Goal: Task Accomplishment & Management: Manage account settings

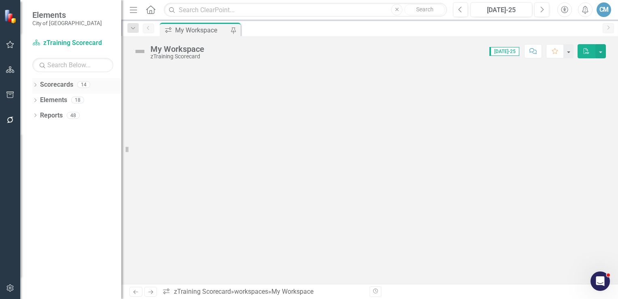
click at [34, 84] on icon "Dropdown" at bounding box center [35, 85] width 6 height 4
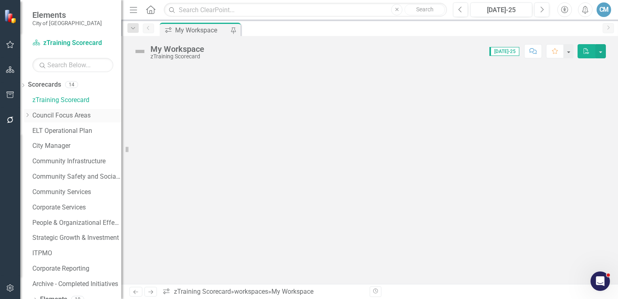
click at [64, 117] on link "Council Focus Areas" at bounding box center [76, 115] width 89 height 9
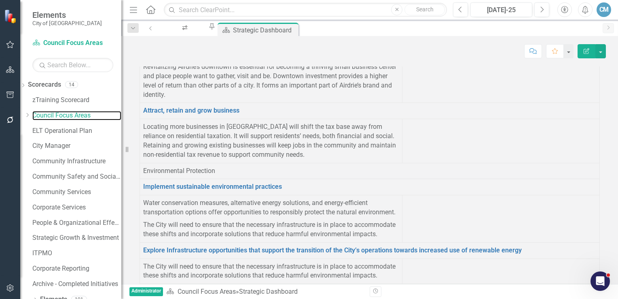
scroll to position [63, 0]
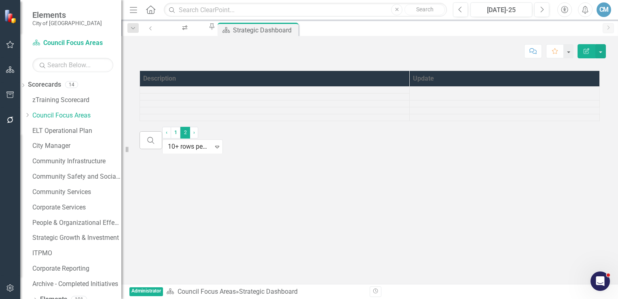
scroll to position [25, 0]
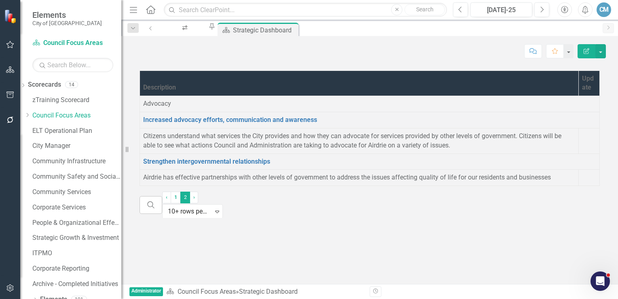
click at [582, 132] on div at bounding box center [589, 132] width 14 height 0
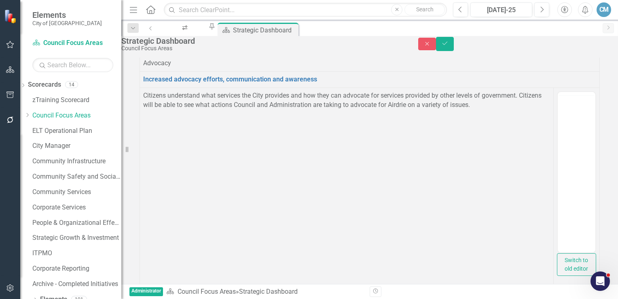
scroll to position [0, 0]
click at [578, 164] on body "Rich Text Area. Press ALT-0 for help." at bounding box center [571, 202] width 47 height 121
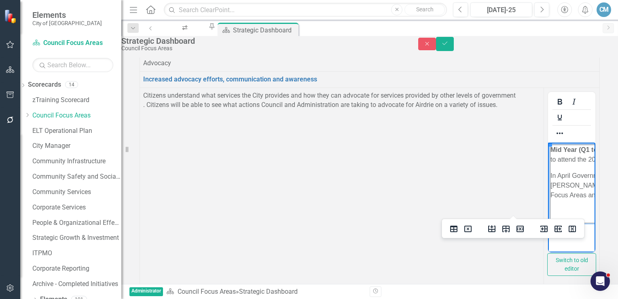
click at [454, 51] on button "Save" at bounding box center [445, 44] width 18 height 14
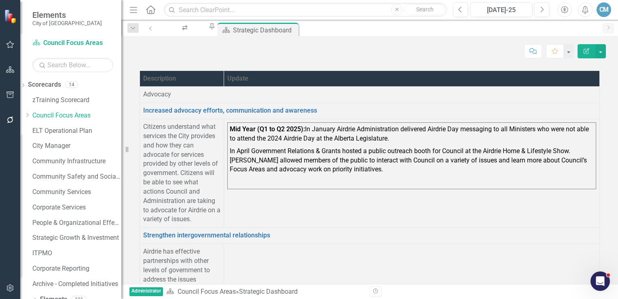
click at [214, 164] on p "Citizens understand what services the City provides and how they can advocate f…" at bounding box center [181, 173] width 77 height 102
click at [221, 179] on p "Citizens understand what services the City provides and how they can advocate f…" at bounding box center [181, 173] width 77 height 102
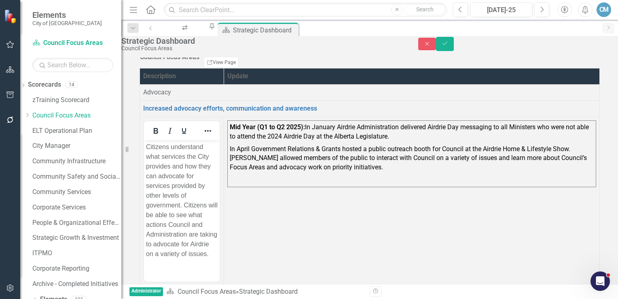
click at [218, 183] on p "Citizens understand what services the City provides and how they can advocate f…" at bounding box center [182, 200] width 72 height 117
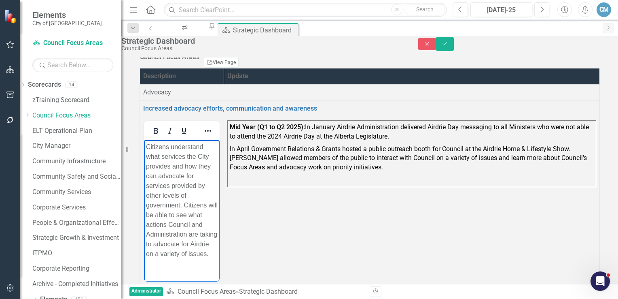
scroll to position [18, 0]
click at [213, 134] on icon "Reveal or hide additional toolbar items" at bounding box center [208, 131] width 10 height 10
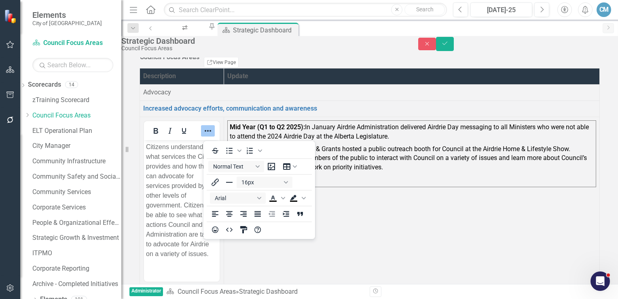
click at [355, 211] on td "Mid Year (Q1 to Q2 2025): In January Airdrie Administration delivered Airdrie D…" at bounding box center [412, 221] width 376 height 208
click at [509, 174] on p "In April Government Relations & Grants hosted a public outreach booth for Counc…" at bounding box center [412, 158] width 364 height 31
click at [305, 200] on span "Background color Black" at bounding box center [304, 197] width 6 height 11
click at [449, 183] on p at bounding box center [412, 179] width 364 height 11
click at [504, 174] on p "In April Government Relations & Grants hosted a public outreach booth for Counc…" at bounding box center [412, 158] width 364 height 31
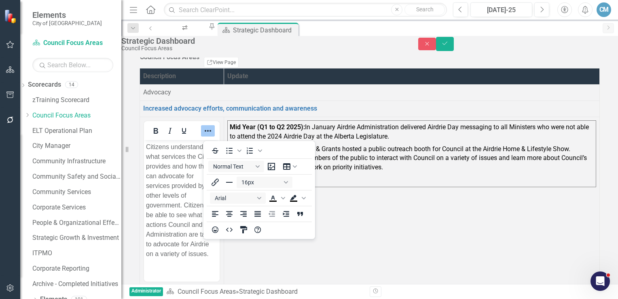
click at [500, 169] on p "In April Government Relations & Grants hosted a public outreach booth for Counc…" at bounding box center [412, 158] width 364 height 31
click at [497, 171] on p "In April Government Relations & Grants hosted a public outreach booth for Counc…" at bounding box center [412, 158] width 364 height 31
click at [497, 172] on p "In April Government Relations & Grants hosted a public outreach booth for Counc…" at bounding box center [412, 158] width 364 height 31
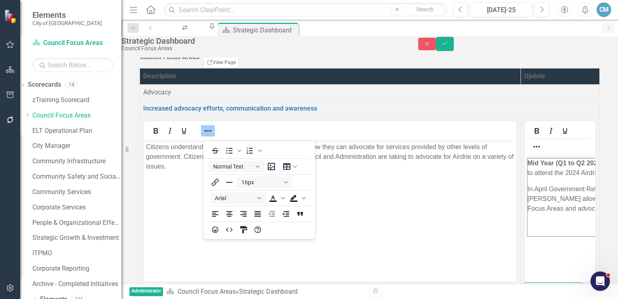
scroll to position [0, 0]
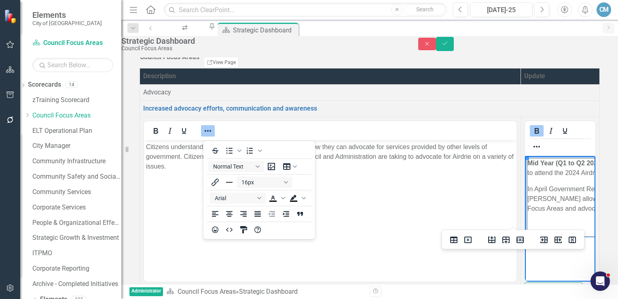
drag, startPoint x: 688, startPoint y: 209, endPoint x: 606, endPoint y: 164, distance: 92.9
click at [532, 142] on icon "Reveal or hide additional toolbar items" at bounding box center [537, 147] width 10 height 10
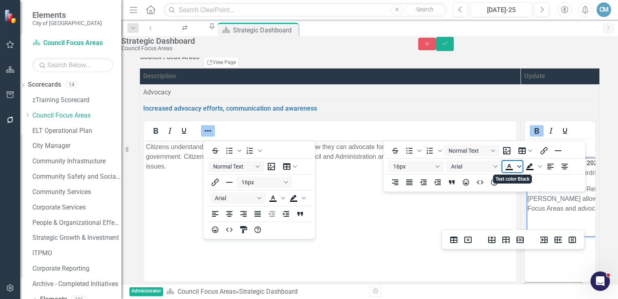
click at [516, 169] on span "Text color Black" at bounding box center [519, 166] width 6 height 11
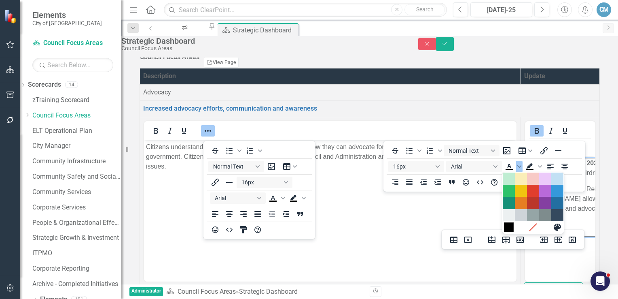
click at [509, 227] on div "Black" at bounding box center [509, 227] width 10 height 10
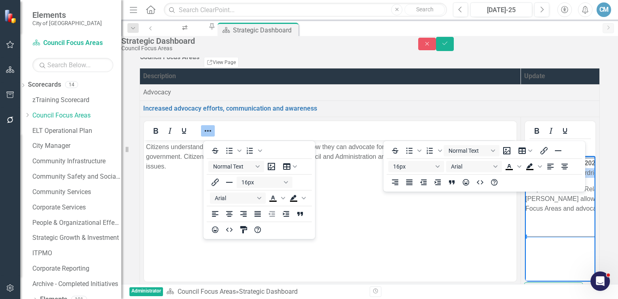
scroll to position [18, 1]
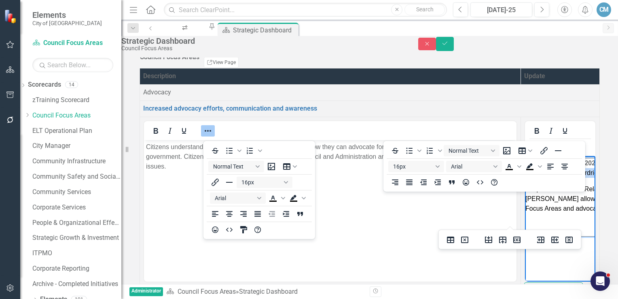
click at [210, 261] on html "Citizens understand what services the City provides and how they can advocate f…" at bounding box center [330, 200] width 373 height 121
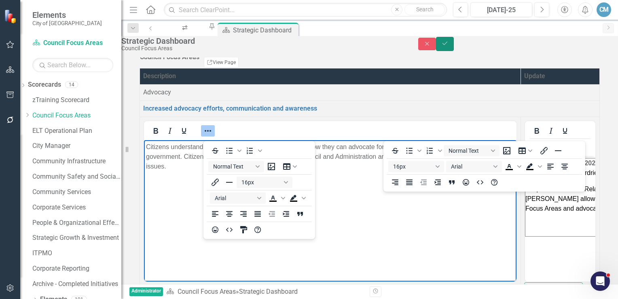
click at [454, 51] on button "Save" at bounding box center [445, 44] width 18 height 14
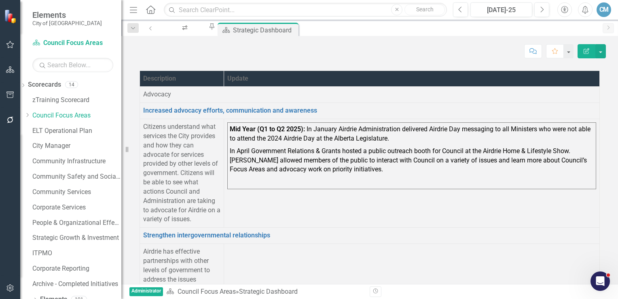
click at [377, 244] on td at bounding box center [412, 280] width 376 height 72
drag, startPoint x: 421, startPoint y: 185, endPoint x: 444, endPoint y: 187, distance: 23.5
click at [421, 173] on span "In April Government Relations & Grants hosted a public outreach booth for Counc…" at bounding box center [408, 160] width 357 height 26
click at [518, 176] on p "In April Government Relations & Grants hosted a public outreach booth for Counc…" at bounding box center [412, 160] width 364 height 31
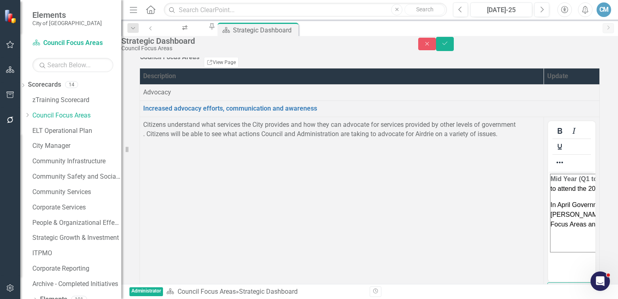
scroll to position [0, 0]
click at [555, 157] on icon "Reveal or hide additional toolbar items" at bounding box center [560, 162] width 10 height 10
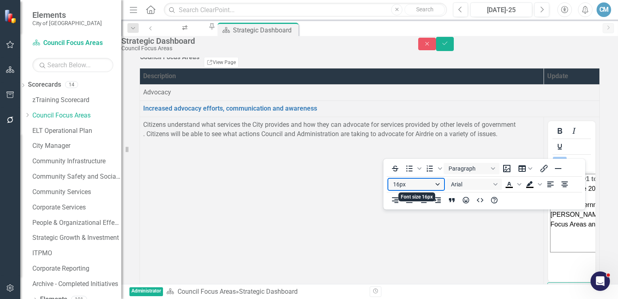
click at [441, 184] on button "16px" at bounding box center [417, 184] width 56 height 11
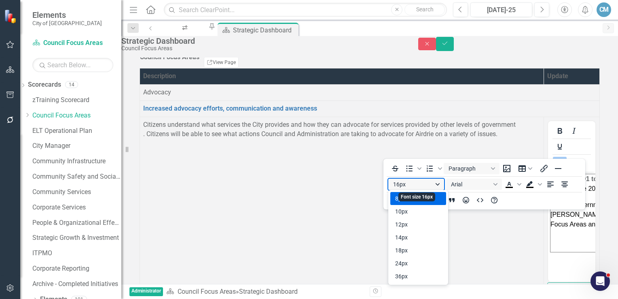
click at [440, 184] on button "16px" at bounding box center [417, 184] width 56 height 11
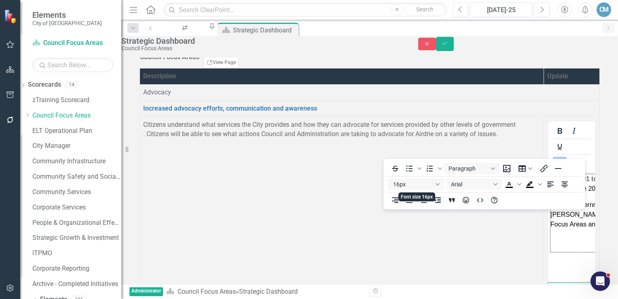
click at [240, 225] on td "Citizens understand what services the City provides and how they can advocate f…" at bounding box center [342, 216] width 404 height 198
click at [237, 189] on td "Citizens understand what services the City provides and how they can advocate f…" at bounding box center [342, 216] width 404 height 198
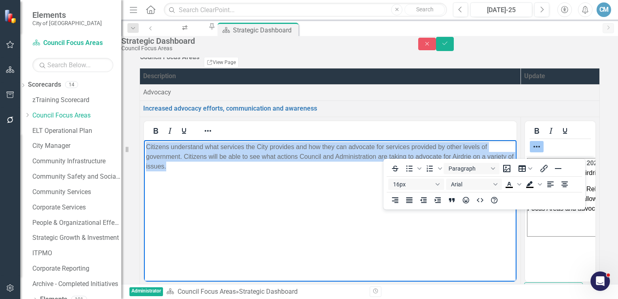
drag, startPoint x: 241, startPoint y: 186, endPoint x: 130, endPoint y: 145, distance: 118.7
click at [144, 145] on html "Citizens understand what services the City provides and how they can advocate f…" at bounding box center [330, 200] width 373 height 121
click at [208, 136] on icon "Reveal or hide additional toolbar items" at bounding box center [208, 131] width 10 height 10
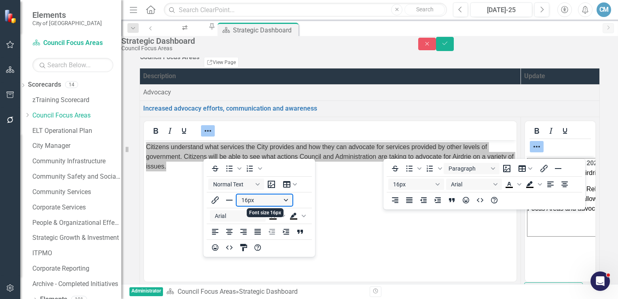
click at [289, 200] on button "16px" at bounding box center [265, 199] width 56 height 11
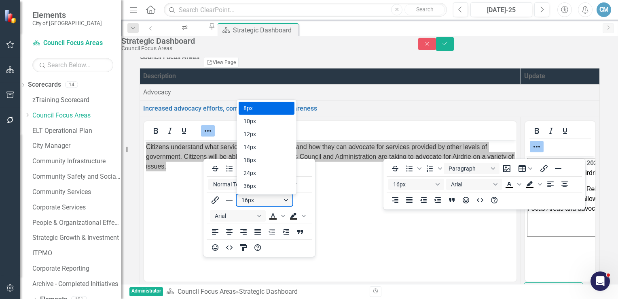
click at [289, 200] on button "16px" at bounding box center [265, 199] width 56 height 11
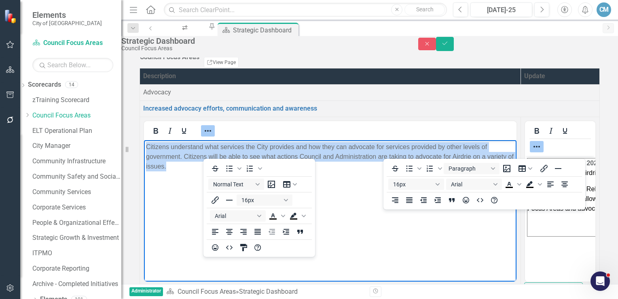
click at [174, 219] on body "Citizens understand what services the City provides and how they can advocate f…" at bounding box center [330, 200] width 373 height 121
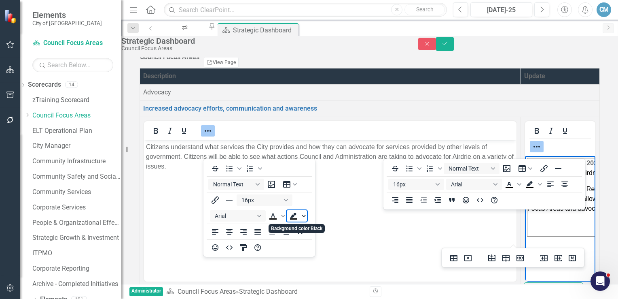
click at [305, 217] on icon "Background color Black" at bounding box center [304, 216] width 4 height 4
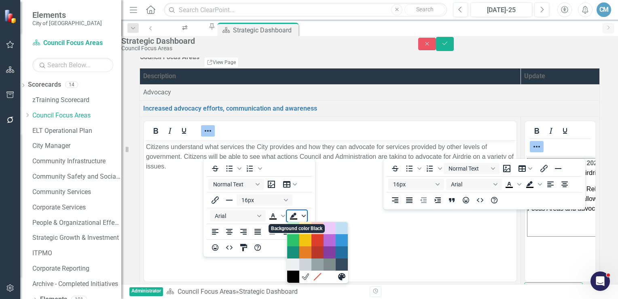
click at [305, 217] on icon "Background color Black" at bounding box center [304, 216] width 4 height 4
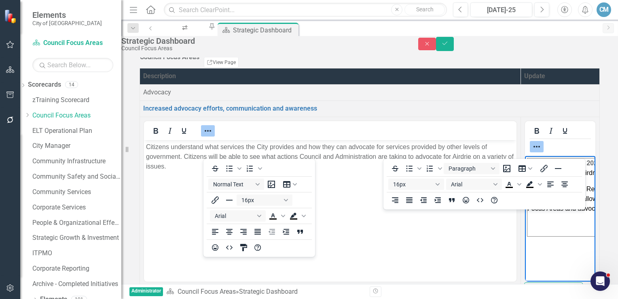
click at [596, 256] on body "Mid Year (Q1 to Q2 2025): In January Airdrie Administration delivered Airdrie D…" at bounding box center [560, 215] width 70 height 121
click at [317, 112] on link "Increased advocacy efforts, communication and awareness" at bounding box center [230, 108] width 174 height 8
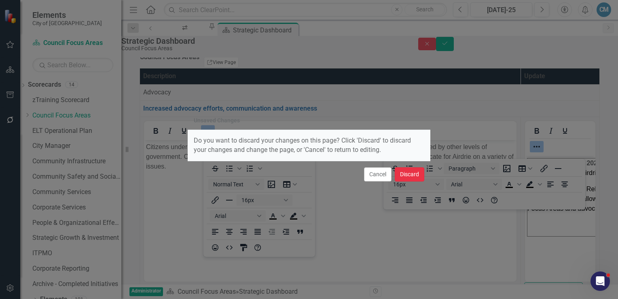
click at [415, 174] on button "Discard" at bounding box center [410, 174] width 30 height 14
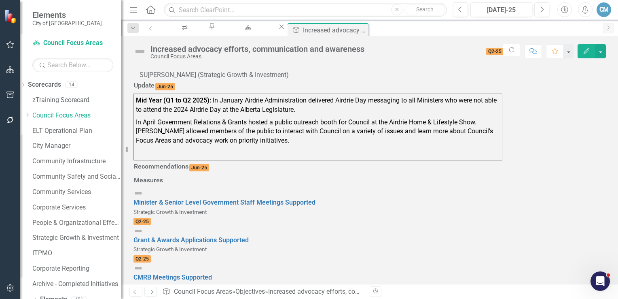
click at [283, 147] on p "In April Government Relations & Grants hosted a public outreach booth for Counc…" at bounding box center [318, 131] width 364 height 31
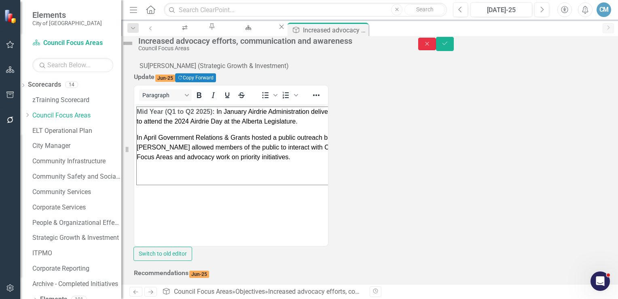
click at [431, 47] on icon "Close" at bounding box center [427, 44] width 7 height 6
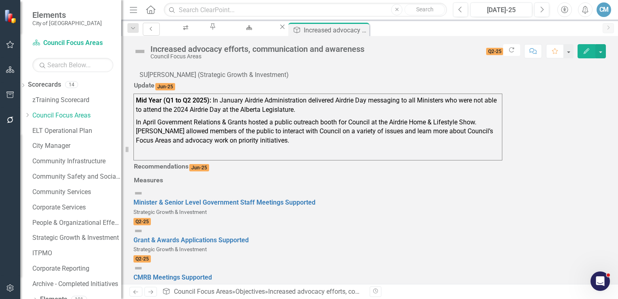
click at [151, 28] on icon "Previous" at bounding box center [151, 28] width 6 height 5
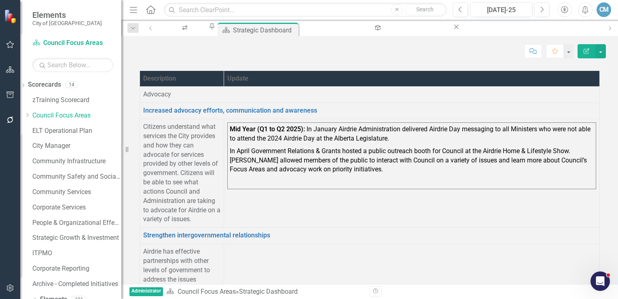
click at [497, 187] on p at bounding box center [412, 181] width 364 height 11
click at [601, 57] on button "button" at bounding box center [601, 51] width 11 height 14
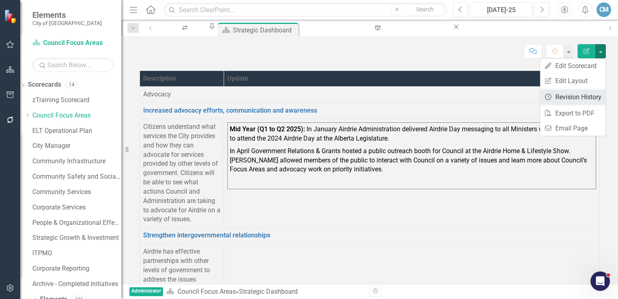
click at [567, 100] on link "Revision History Revision History" at bounding box center [573, 96] width 66 height 15
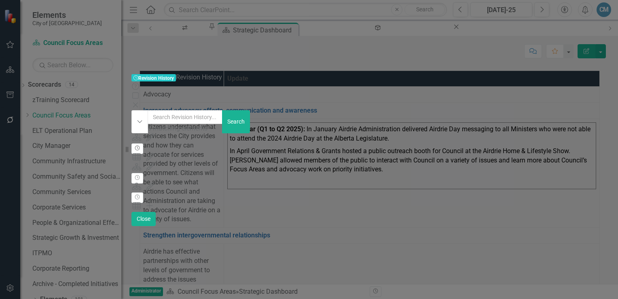
click at [140, 146] on icon "Revision History" at bounding box center [137, 148] width 6 height 5
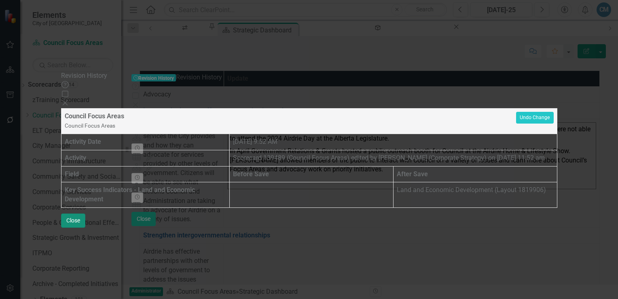
click at [85, 227] on button "Close" at bounding box center [73, 220] width 24 height 14
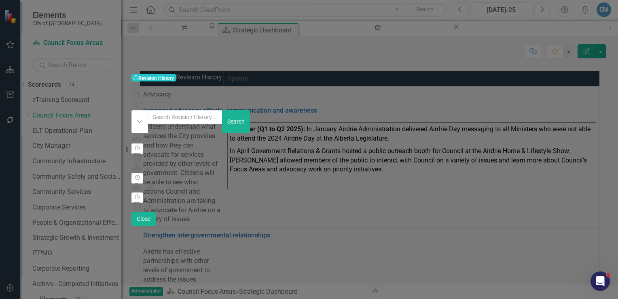
click at [138, 102] on icon at bounding box center [135, 104] width 5 height 5
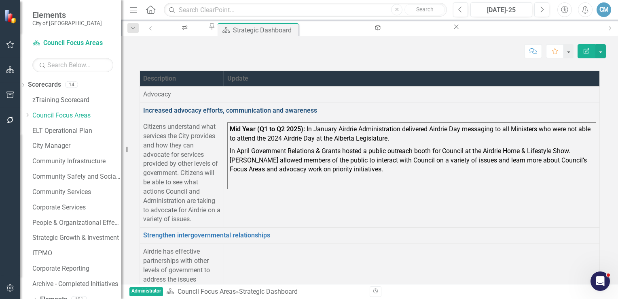
click at [220, 114] on link "Increased advocacy efforts, communication and awareness" at bounding box center [230, 110] width 174 height 8
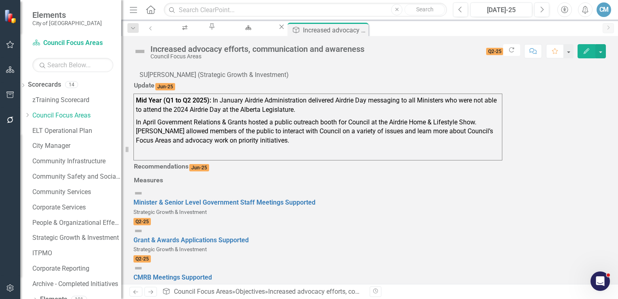
click at [295, 160] on div "Mid Year (Q1 to Q2 2025): In January Airdrie Administration delivered Airdrie D…" at bounding box center [318, 127] width 369 height 67
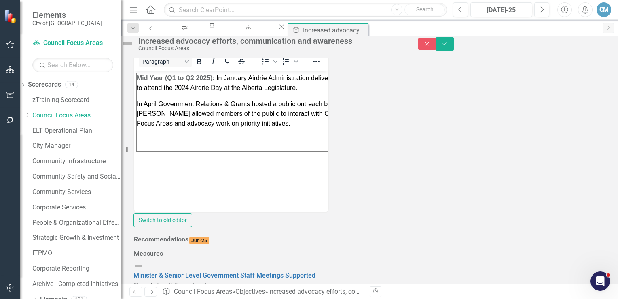
scroll to position [40, 0]
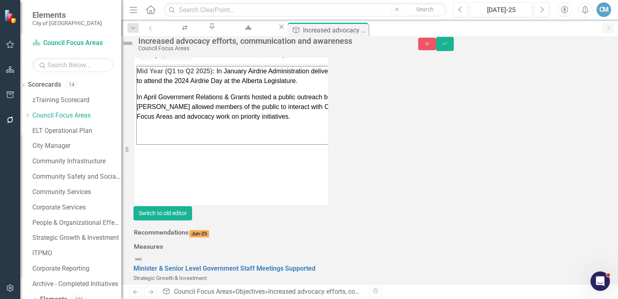
click at [192, 220] on button "Switch to old editor" at bounding box center [163, 213] width 59 height 14
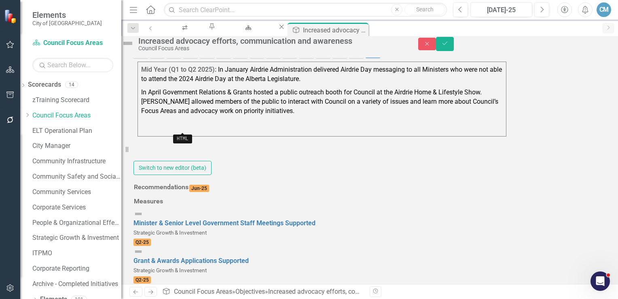
click at [370, 54] on icon "HTML" at bounding box center [373, 51] width 6 height 6
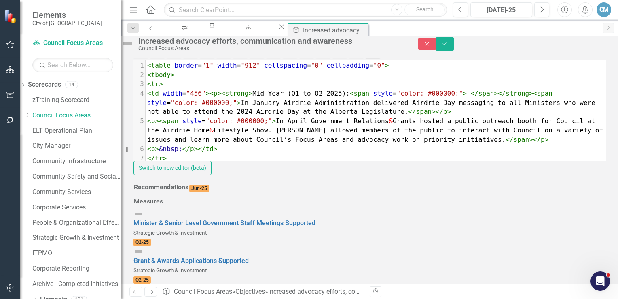
scroll to position [3, 0]
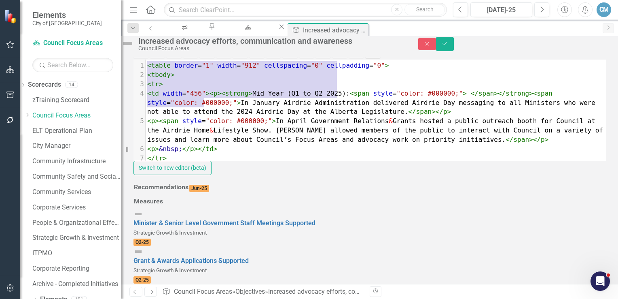
drag, startPoint x: 211, startPoint y: 176, endPoint x: 125, endPoint y: 139, distance: 94.3
click at [125, 139] on div "Elements City of Airdrie Scorecard Council Focus Areas Search Dropdown Scorecar…" at bounding box center [309, 149] width 618 height 299
type textarea "<table border="1" width="912" cellspacing="0" cellpadding="0"> <tbody> <tr> <td…"
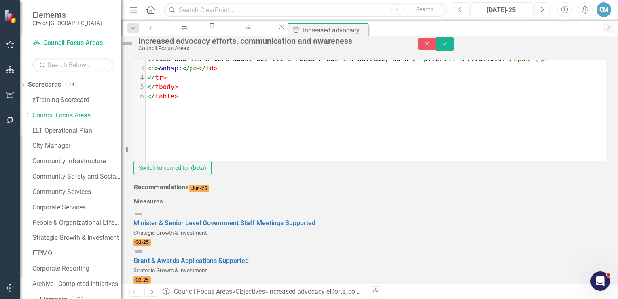
scroll to position [58, 0]
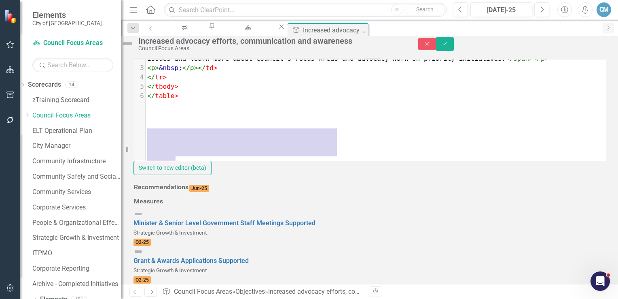
drag, startPoint x: 191, startPoint y: 234, endPoint x: 135, endPoint y: 200, distance: 65.7
click at [135, 175] on div "Rich text editor Mid Year (Q1 to Q2 2025): In January Airdrie Administration de…" at bounding box center [370, 109] width 473 height 131
type textarea "<p>&nbsp;</p></td> </tr> </tbody> </table>"
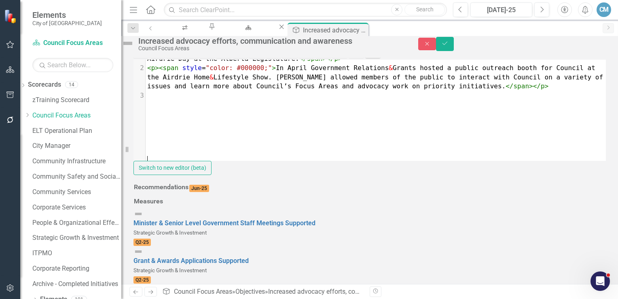
scroll to position [31, 0]
click at [370, 54] on icon "HTML" at bounding box center [373, 51] width 6 height 6
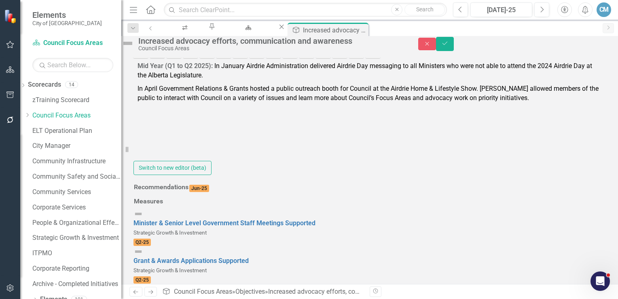
click at [449, 46] on icon "Save" at bounding box center [445, 43] width 7 height 6
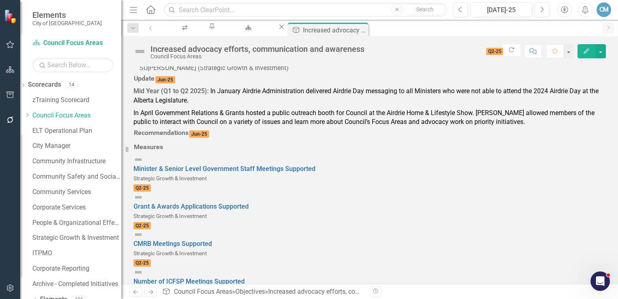
scroll to position [0, 0]
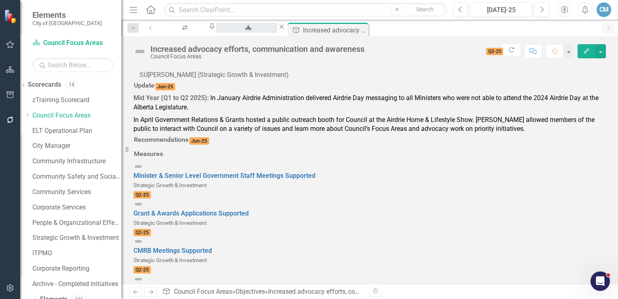
click at [270, 30] on div "Strategic Dashboard" at bounding box center [246, 35] width 47 height 10
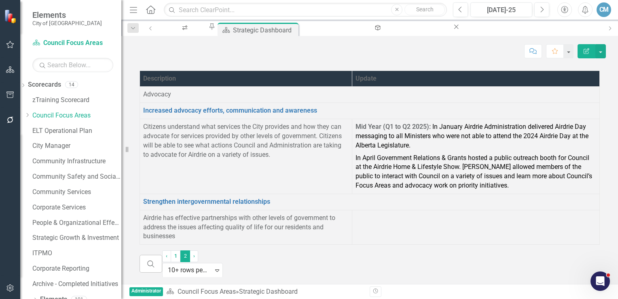
scroll to position [25, 0]
click at [352, 210] on td at bounding box center [476, 227] width 248 height 35
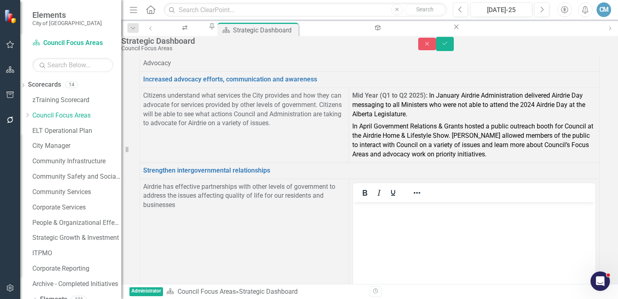
scroll to position [0, 0]
click at [372, 214] on body "Rich Text Area. Press ALT-0 for help." at bounding box center [474, 262] width 242 height 121
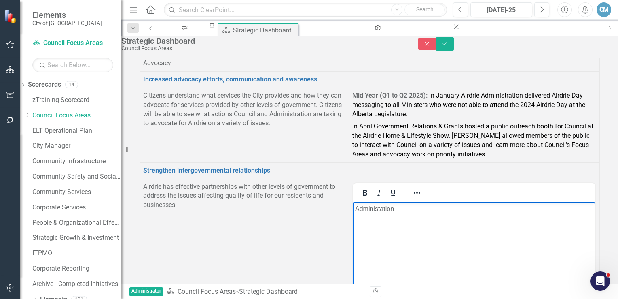
click at [379, 208] on p "Administation" at bounding box center [474, 209] width 238 height 10
click at [380, 209] on p "Administation" at bounding box center [474, 209] width 238 height 10
click at [438, 220] on body "Administration" at bounding box center [474, 262] width 242 height 121
drag, startPoint x: 604, startPoint y: 51, endPoint x: 569, endPoint y: 96, distance: 57.4
click at [454, 51] on button "Save" at bounding box center [445, 44] width 18 height 14
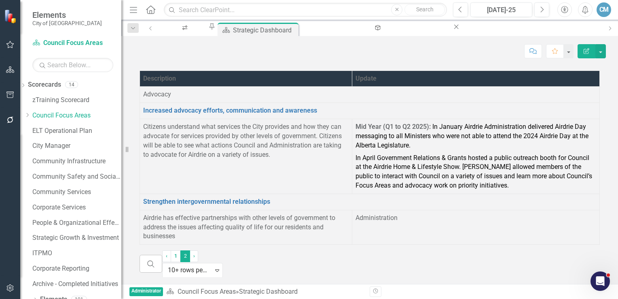
click at [382, 238] on td "Administration" at bounding box center [476, 227] width 248 height 35
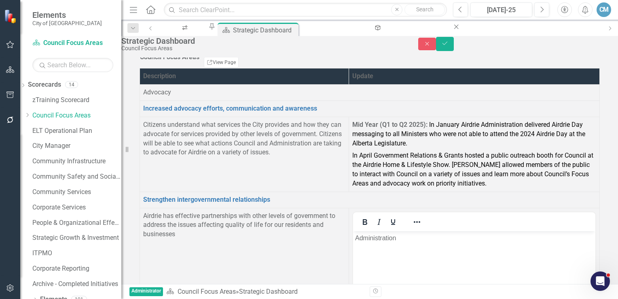
click at [404, 236] on p "Administration" at bounding box center [474, 238] width 238 height 10
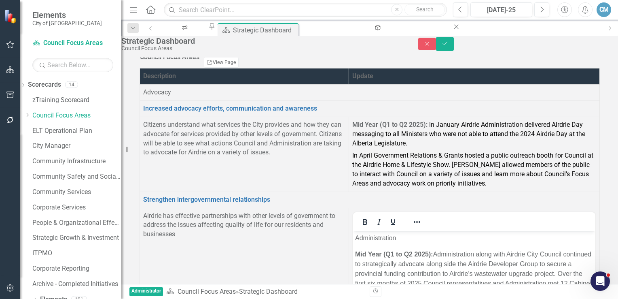
scroll to position [26, 0]
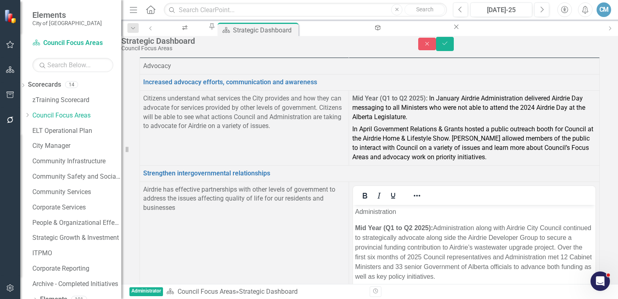
click at [419, 214] on p "Administration" at bounding box center [474, 211] width 238 height 10
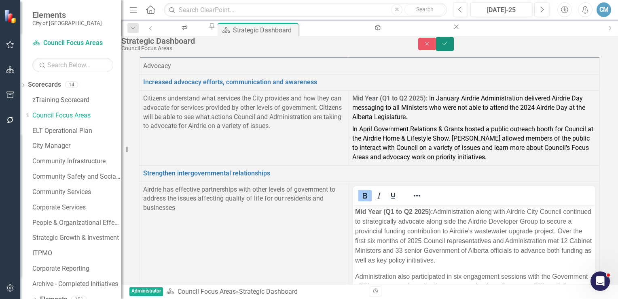
click at [454, 48] on button "Save" at bounding box center [445, 44] width 18 height 14
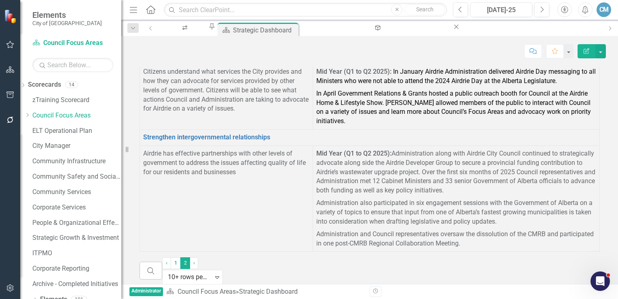
scroll to position [0, 0]
click at [403, 80] on span "In January Airdrie Administration delivered Airdrie Day messaging to all Minist…" at bounding box center [457, 76] width 280 height 17
click at [431, 126] on p "In April Government Relations & Grants hosted a public outreach booth for Counc…" at bounding box center [457, 106] width 280 height 38
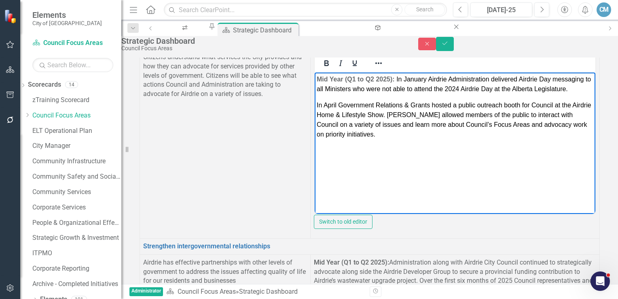
drag, startPoint x: 444, startPoint y: 142, endPoint x: 396, endPoint y: 77, distance: 81.0
click at [396, 77] on body "Mid Year (Q1 to Q2 2025): In January Airdrie Administration delivered Airdrie D…" at bounding box center [455, 132] width 281 height 121
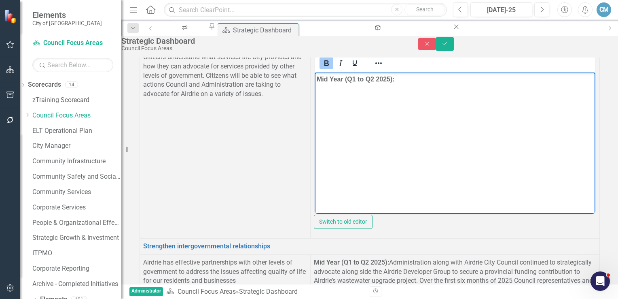
click at [415, 82] on p "Mid Year (Q1 to Q2 2025):" at bounding box center [455, 79] width 277 height 10
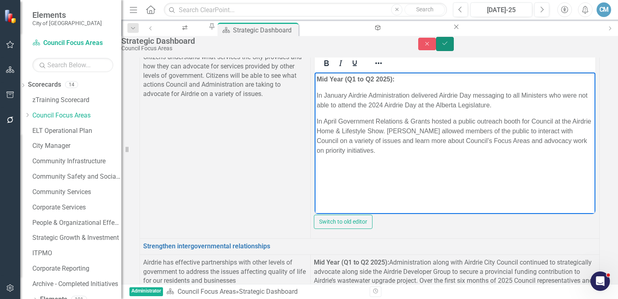
click at [454, 51] on button "Save" at bounding box center [445, 44] width 18 height 14
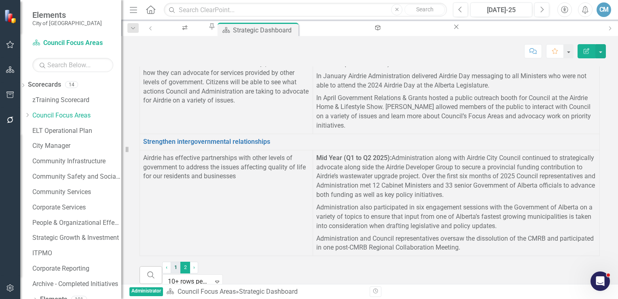
click at [181, 261] on link "1" at bounding box center [176, 266] width 10 height 11
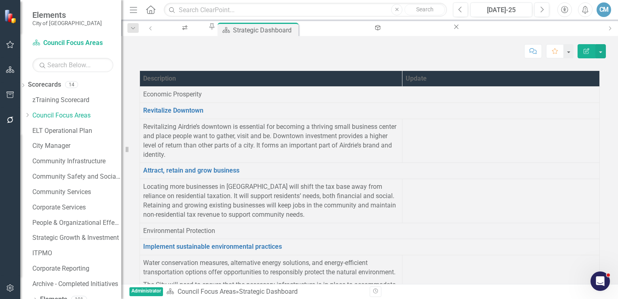
scroll to position [688, 0]
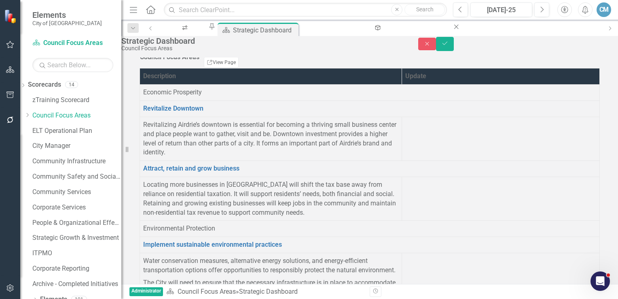
scroll to position [0, 0]
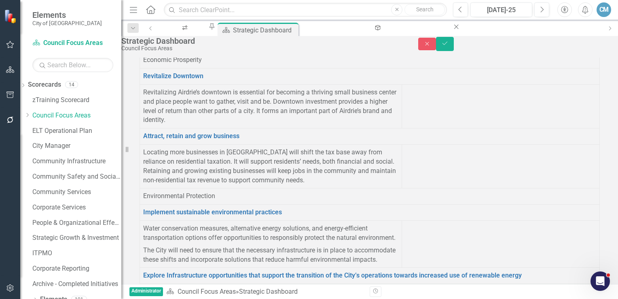
scroll to position [243, 0]
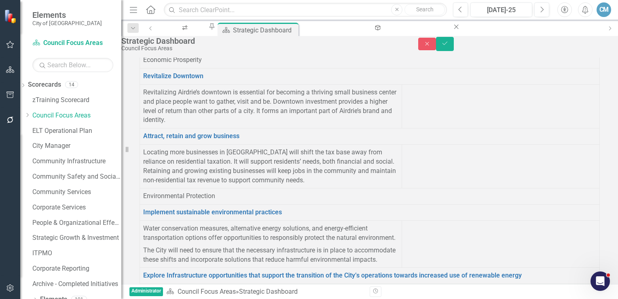
scroll to position [324, 0]
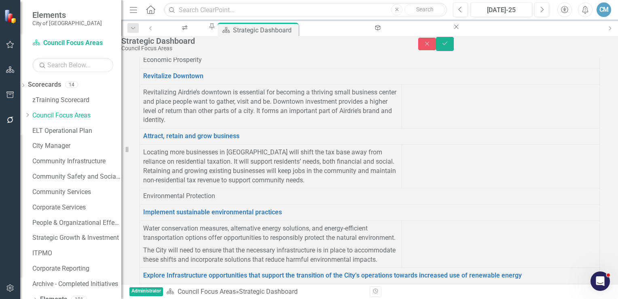
click at [449, 46] on icon "Save" at bounding box center [445, 43] width 7 height 6
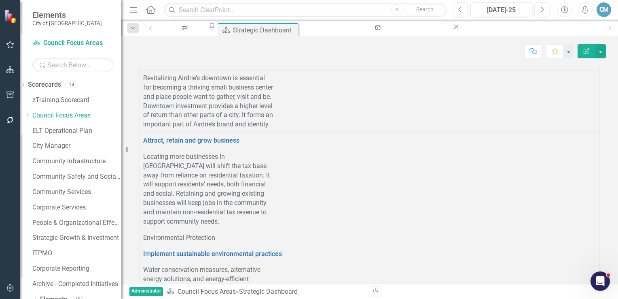
scroll to position [63, 0]
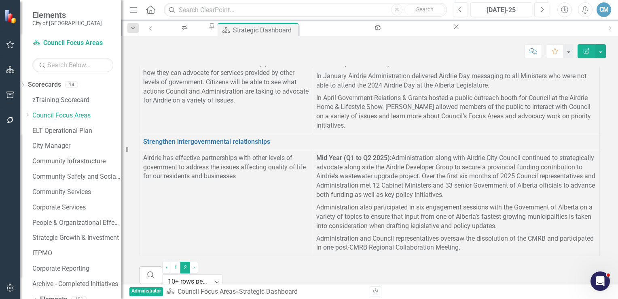
scroll to position [17, 0]
click at [181, 264] on link "1" at bounding box center [176, 266] width 10 height 11
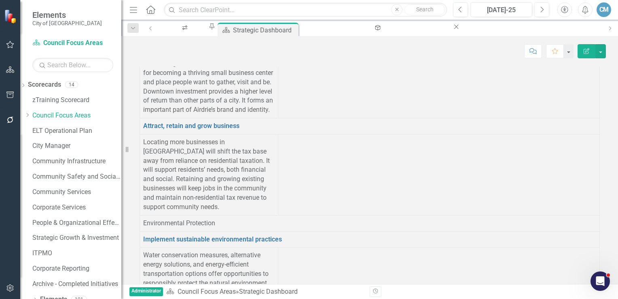
scroll to position [1227, 0]
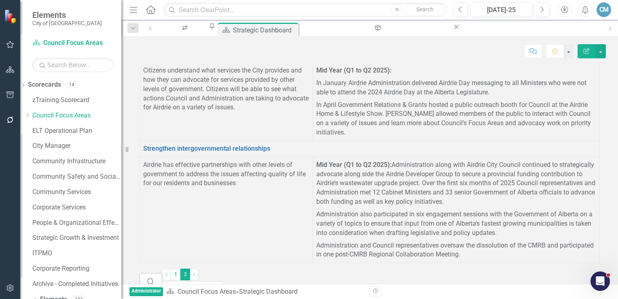
scroll to position [63, 0]
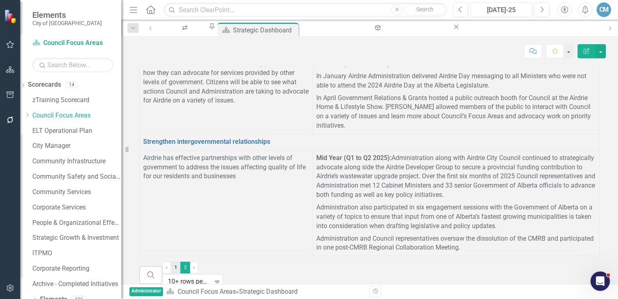
click at [181, 261] on link "1" at bounding box center [176, 266] width 10 height 11
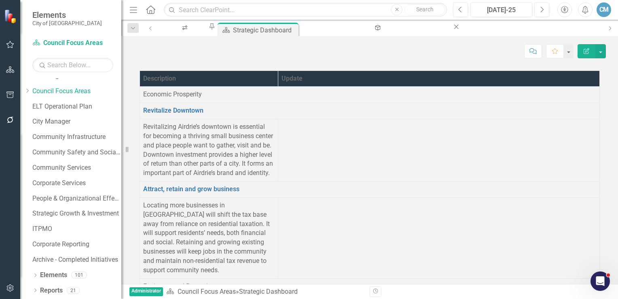
scroll to position [0, 0]
click at [351, 216] on td at bounding box center [439, 237] width 322 height 81
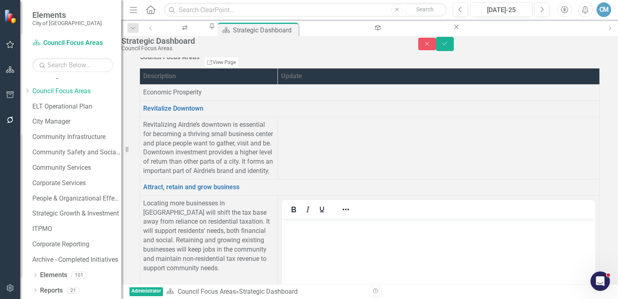
click at [292, 235] on body "Rich Text Area. Press ALT-0 for help." at bounding box center [439, 278] width 314 height 121
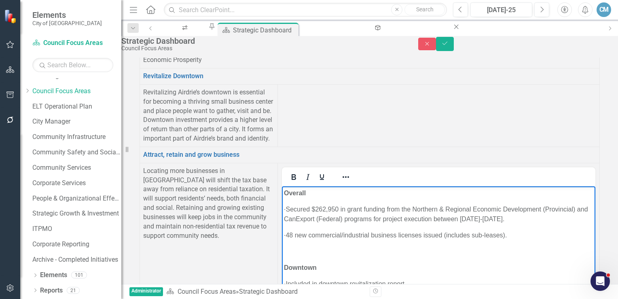
click at [321, 192] on p "Overall" at bounding box center [439, 193] width 310 height 10
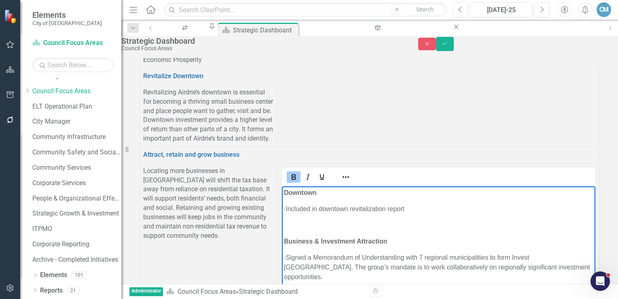
scroll to position [81, 0]
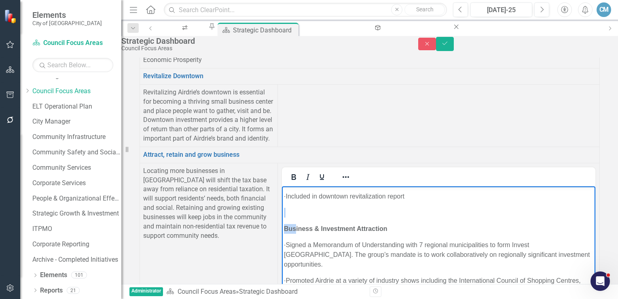
drag, startPoint x: 295, startPoint y: 227, endPoint x: 279, endPoint y: 215, distance: 19.9
click at [289, 217] on p "Rich Text Area. Press ALT-0 for help." at bounding box center [439, 212] width 310 height 10
click at [301, 217] on p "Rich Text Area. Press ALT-0 for help." at bounding box center [439, 212] width 310 height 10
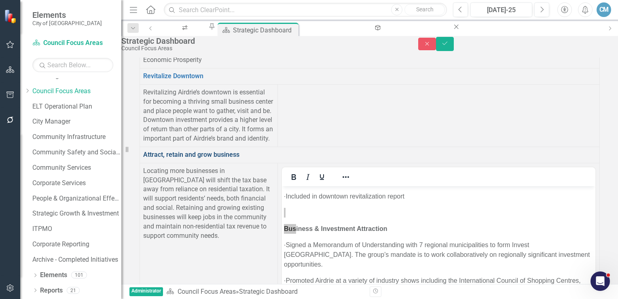
click at [177, 158] on link "Attract, retain and grow business" at bounding box center [191, 155] width 96 height 8
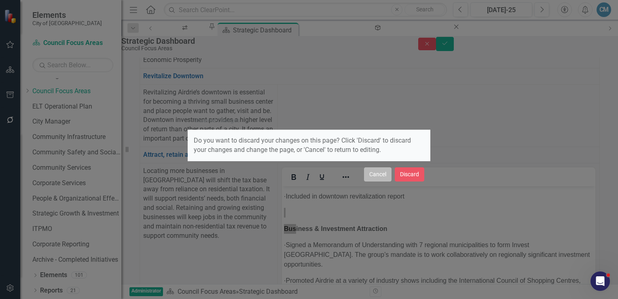
click at [381, 176] on button "Cancel" at bounding box center [378, 174] width 28 height 14
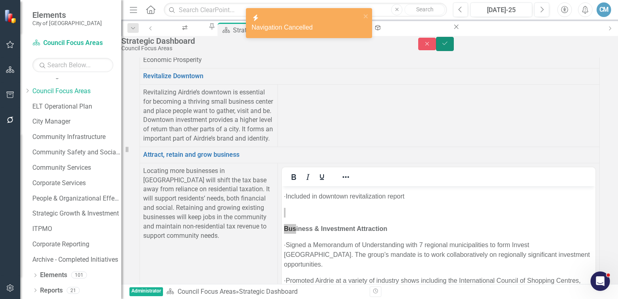
click at [449, 46] on icon "Save" at bounding box center [445, 43] width 7 height 6
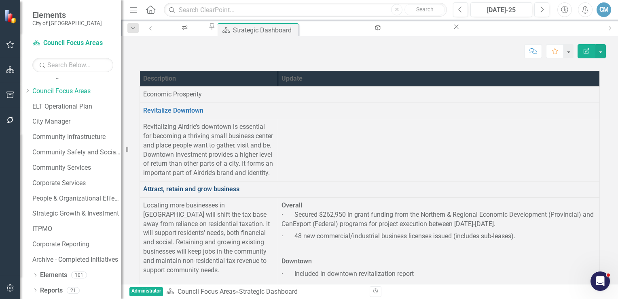
click at [167, 191] on link "Attract, retain and grow business" at bounding box center [191, 189] width 96 height 8
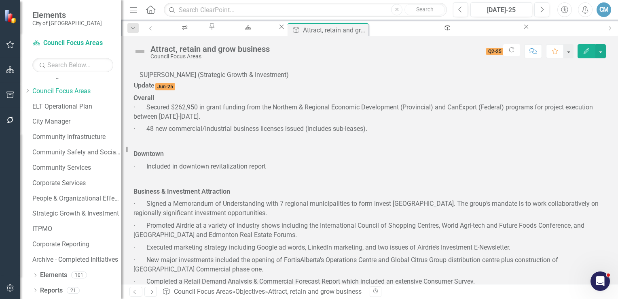
click at [587, 50] on icon "button" at bounding box center [587, 51] width 6 height 6
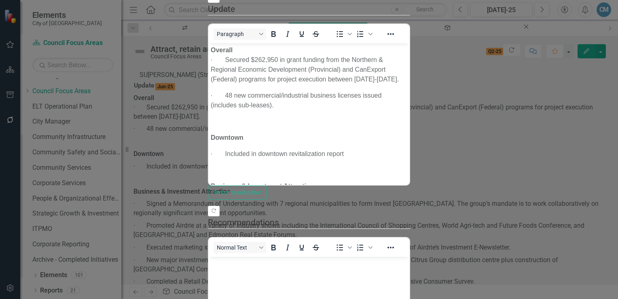
click at [235, 52] on p "Overall · Secured $262,950 in grant funding from the Northern & Regional Econom…" at bounding box center [309, 64] width 197 height 39
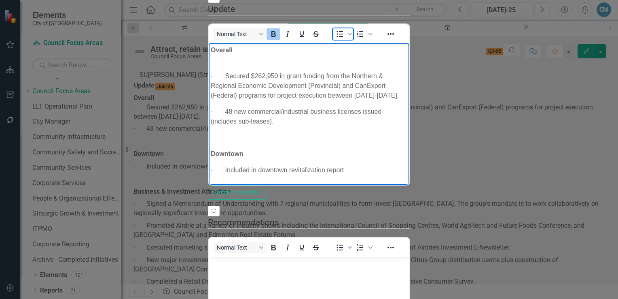
click at [335, 39] on icon "Bullet list" at bounding box center [340, 34] width 10 height 10
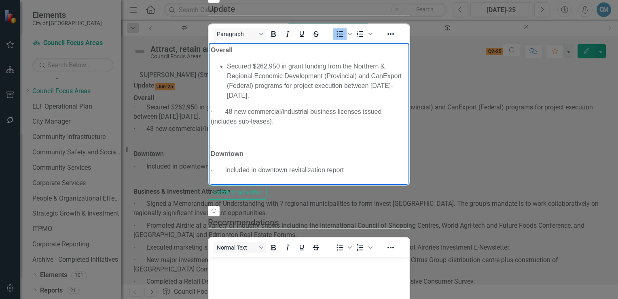
click at [225, 107] on p "· 48 new commercial/industrial business licenses issued (includes sub-leases)." at bounding box center [309, 116] width 197 height 19
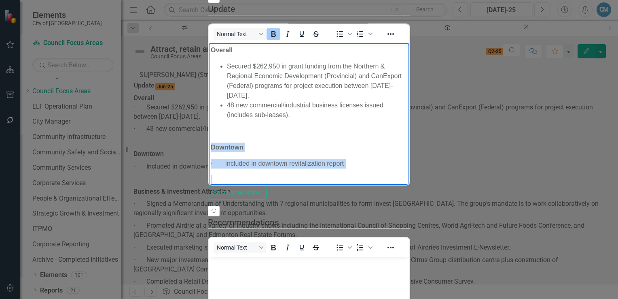
drag, startPoint x: 228, startPoint y: 155, endPoint x: 382, endPoint y: 239, distance: 175.3
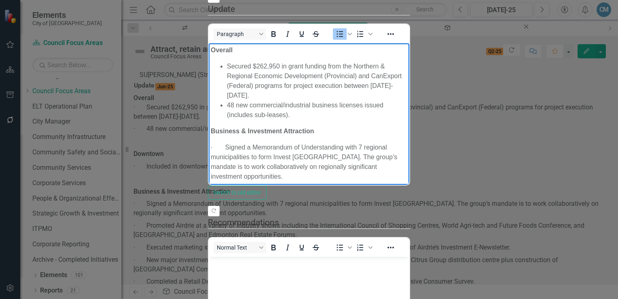
click at [320, 126] on p "Business & Investment Attraction" at bounding box center [309, 131] width 197 height 10
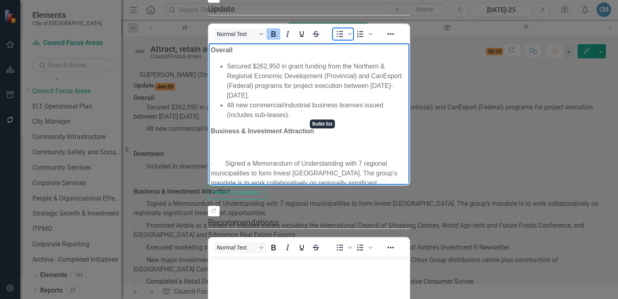
click at [335, 39] on icon "Bullet list" at bounding box center [340, 34] width 10 height 10
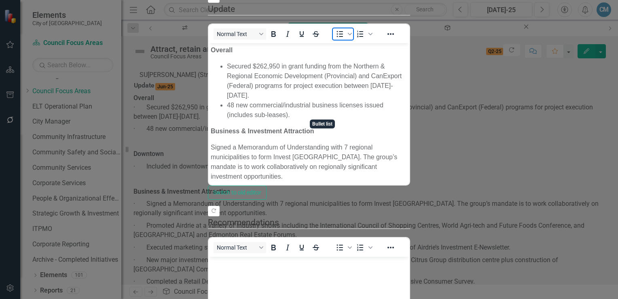
click at [335, 39] on icon "Bullet list" at bounding box center [340, 34] width 10 height 10
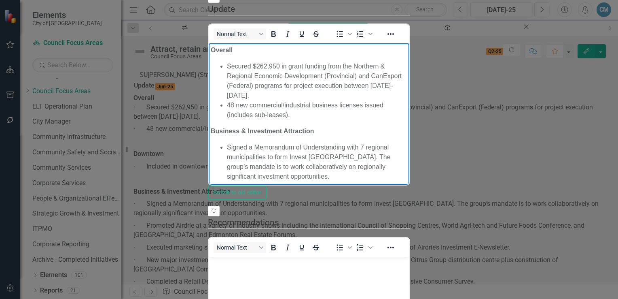
click at [224, 188] on p "· Promoted Airdrie at a variety of industry shows including the International C…" at bounding box center [309, 207] width 197 height 39
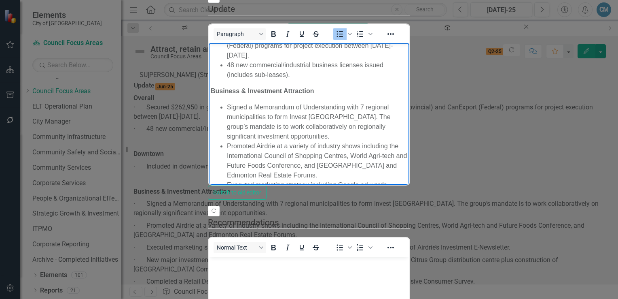
scroll to position [40, 0]
click at [408, 209] on li "New major investments included the opening of FortisAlberta’s Operations Centre…" at bounding box center [317, 228] width 181 height 39
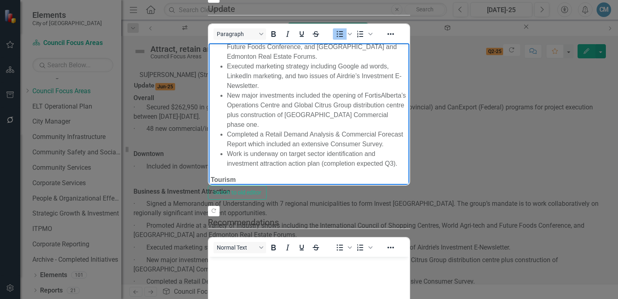
scroll to position [162, 0]
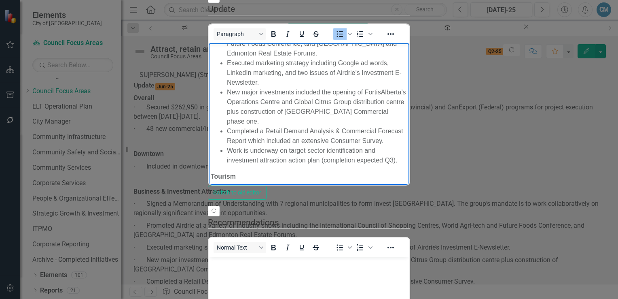
click at [226, 188] on p "· Completed a Sport Tourism Strategy (presentation to Council in Q3/Q4) which i…" at bounding box center [309, 202] width 197 height 29
click at [335, 39] on icon "Bullet list" at bounding box center [340, 34] width 10 height 10
click at [226, 223] on p "· Sponsored and/or supported a number of sports events including The Grizzly Cl…" at bounding box center [309, 247] width 197 height 49
click at [223, 142] on body "Overall Secured $262,950 in grant funding from the Northern & Regional Economic…" at bounding box center [309, 233] width 201 height 704
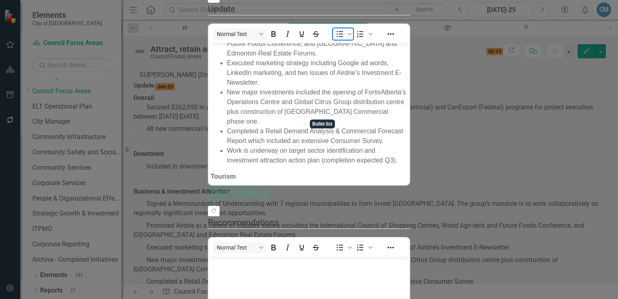
click at [337, 37] on icon "Bullet list" at bounding box center [340, 34] width 6 height 6
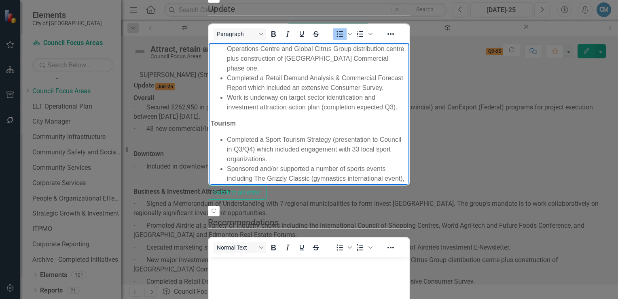
scroll to position [233, 0]
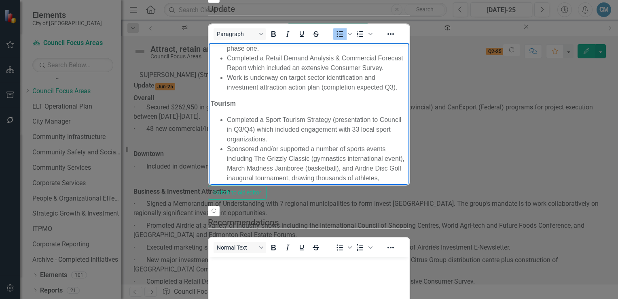
scroll to position [81, 0]
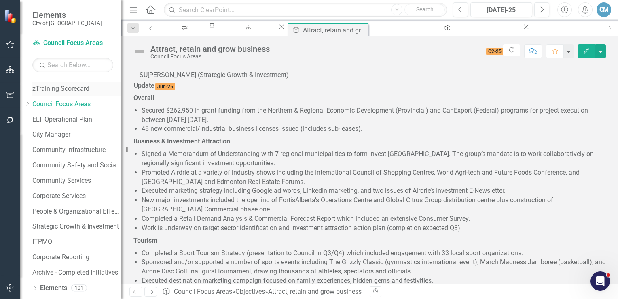
scroll to position [0, 0]
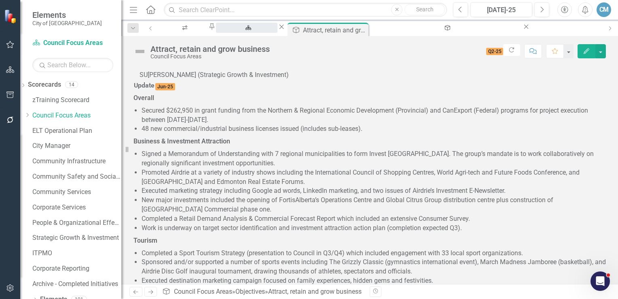
click at [270, 30] on div "Strategic Dashboard" at bounding box center [246, 35] width 47 height 10
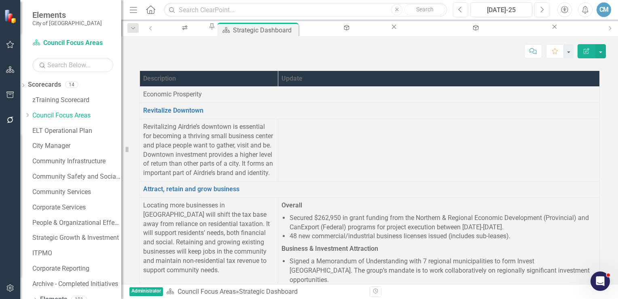
scroll to position [607, 0]
click at [508, 9] on div "[DATE]-25" at bounding box center [502, 10] width 56 height 10
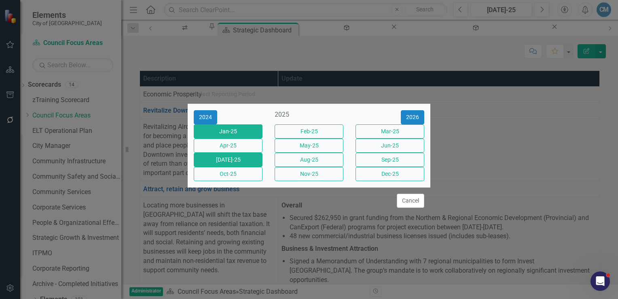
click at [231, 127] on button "Jan-25" at bounding box center [228, 131] width 69 height 14
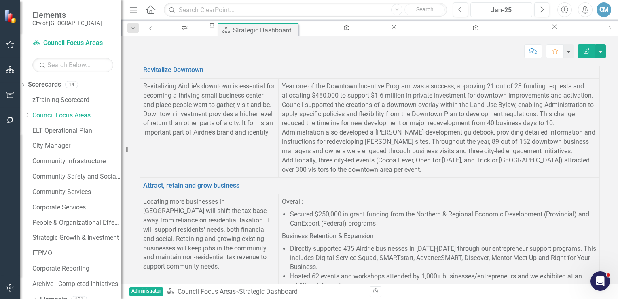
scroll to position [63, 0]
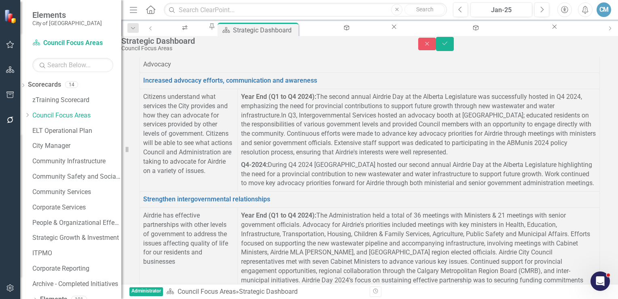
scroll to position [68, 0]
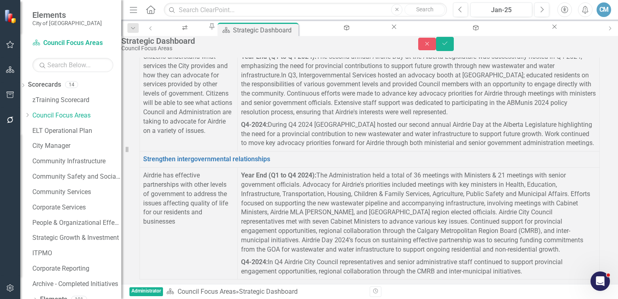
click at [181, 285] on link "1" at bounding box center [176, 290] width 10 height 11
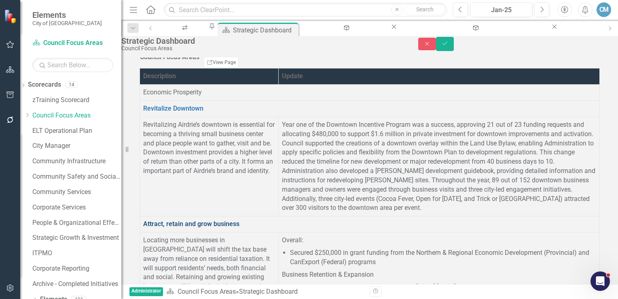
scroll to position [0, 0]
click at [454, 51] on button "Save" at bounding box center [445, 44] width 18 height 14
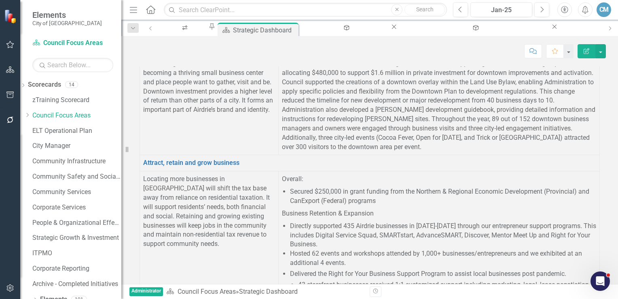
scroll to position [2301, 0]
